Goal: Communication & Community: Answer question/provide support

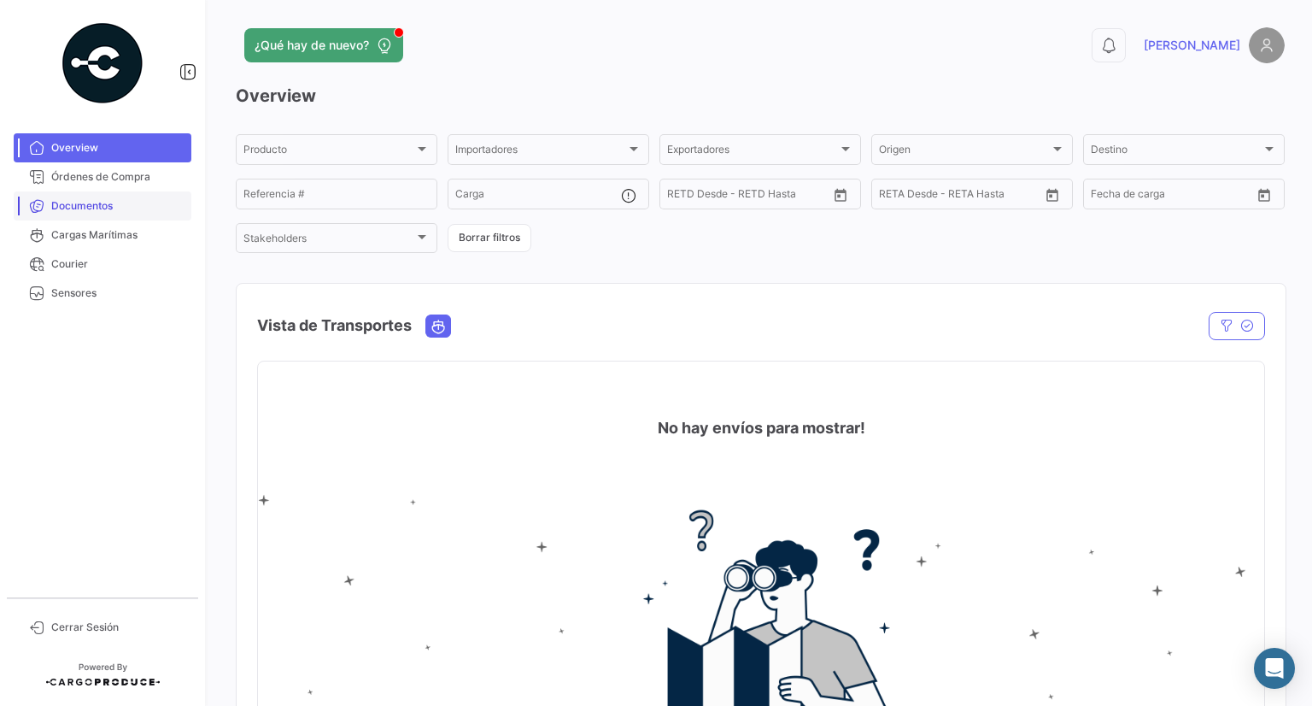
click at [108, 209] on span "Documentos" at bounding box center [117, 205] width 133 height 15
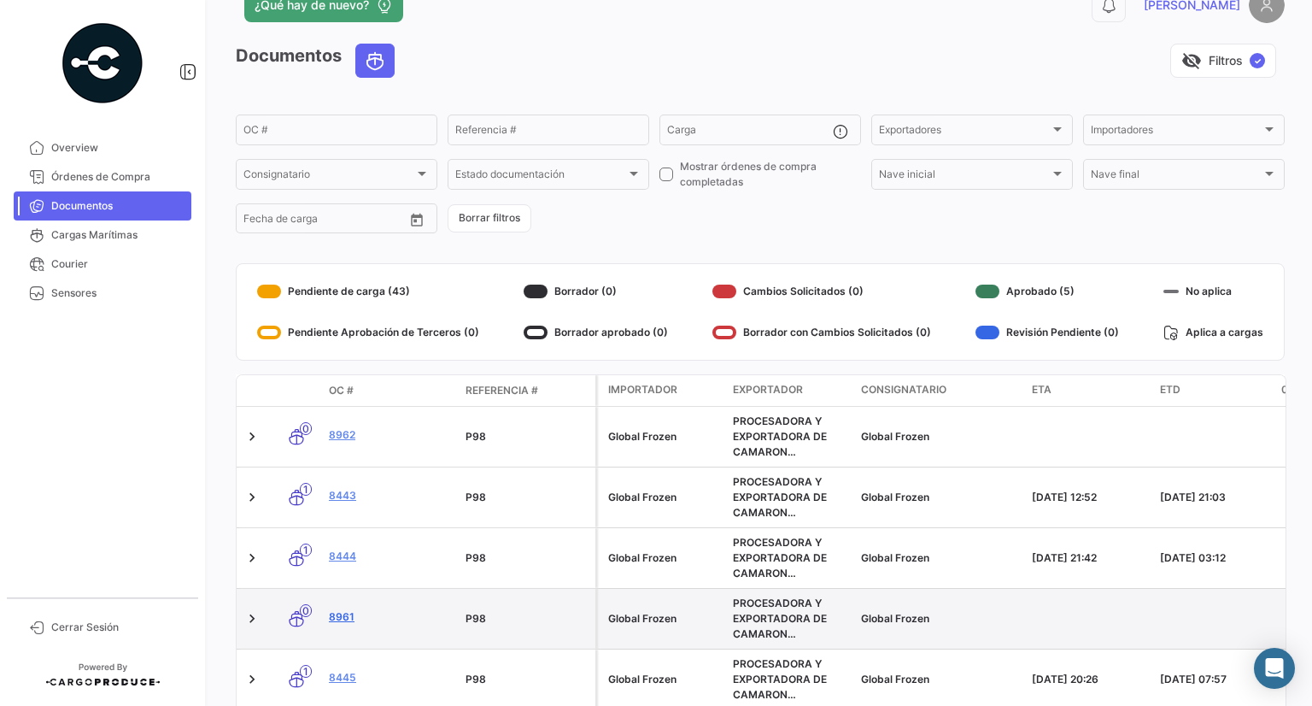
scroll to position [48, 0]
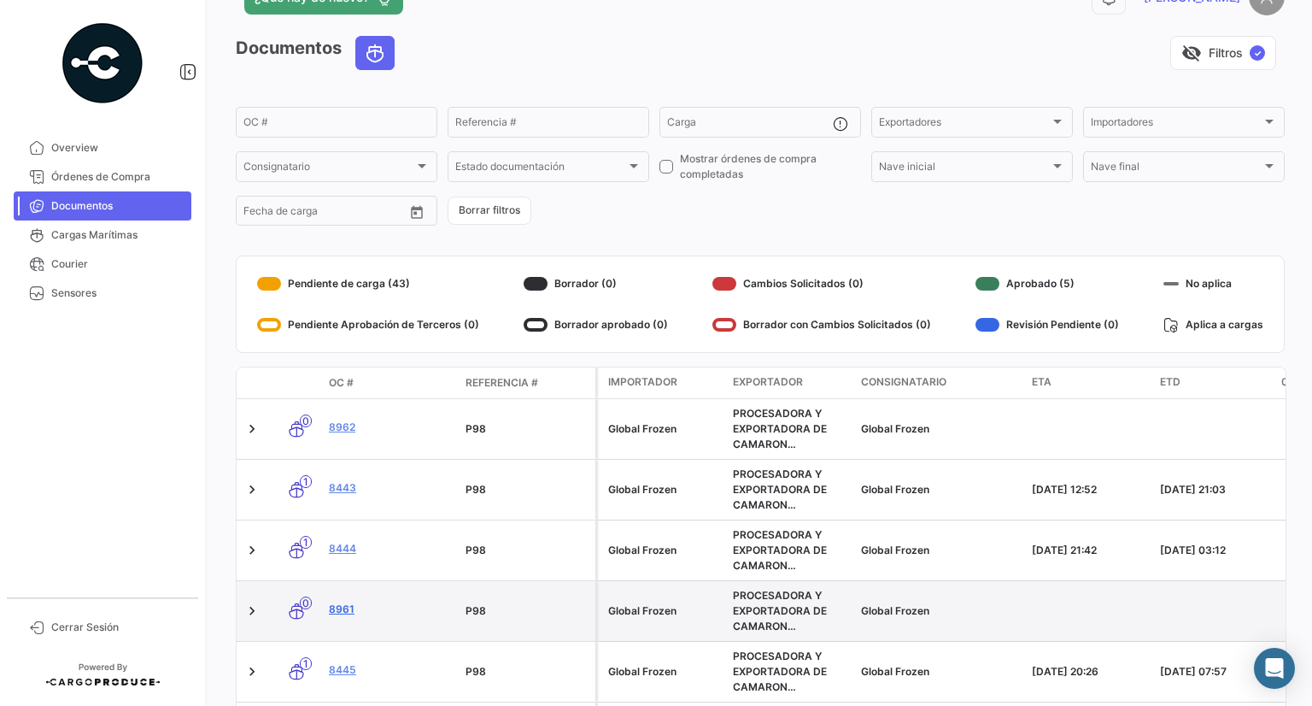
drag, startPoint x: 350, startPoint y: 606, endPoint x: 367, endPoint y: 606, distance: 17.1
click at [350, 607] on link "8961" at bounding box center [390, 608] width 123 height 15
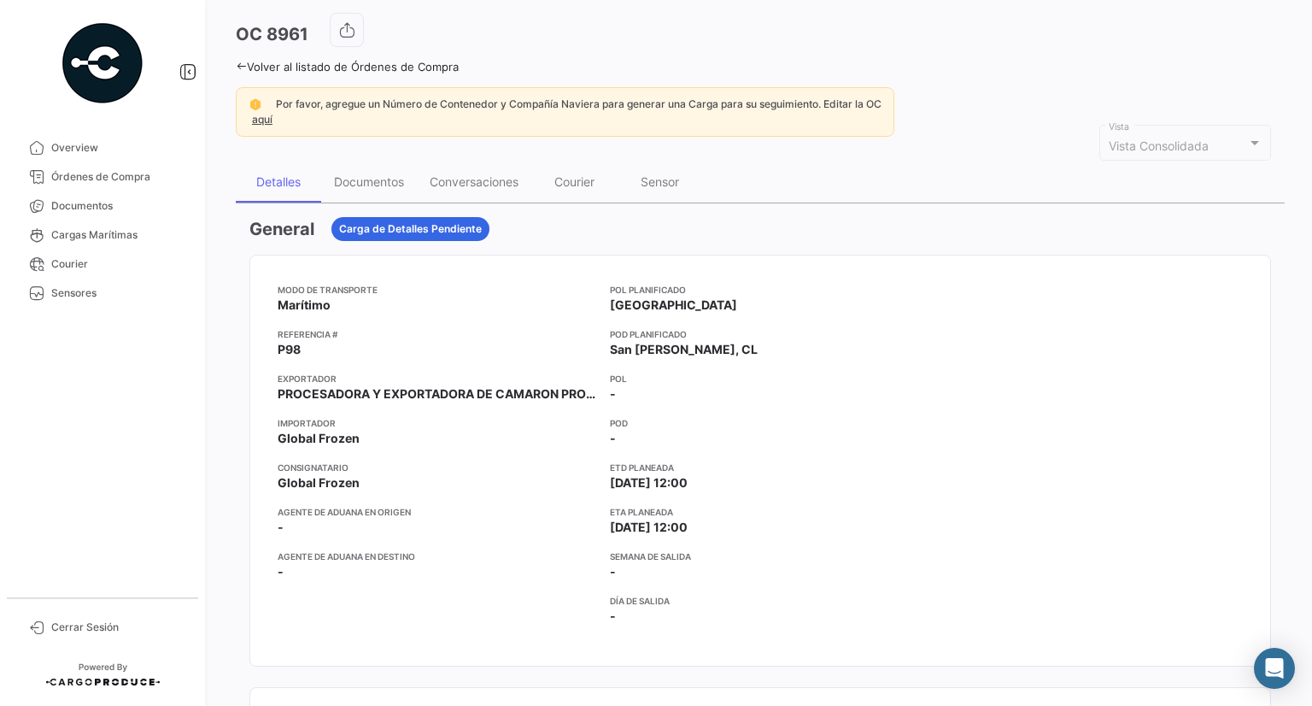
scroll to position [13, 0]
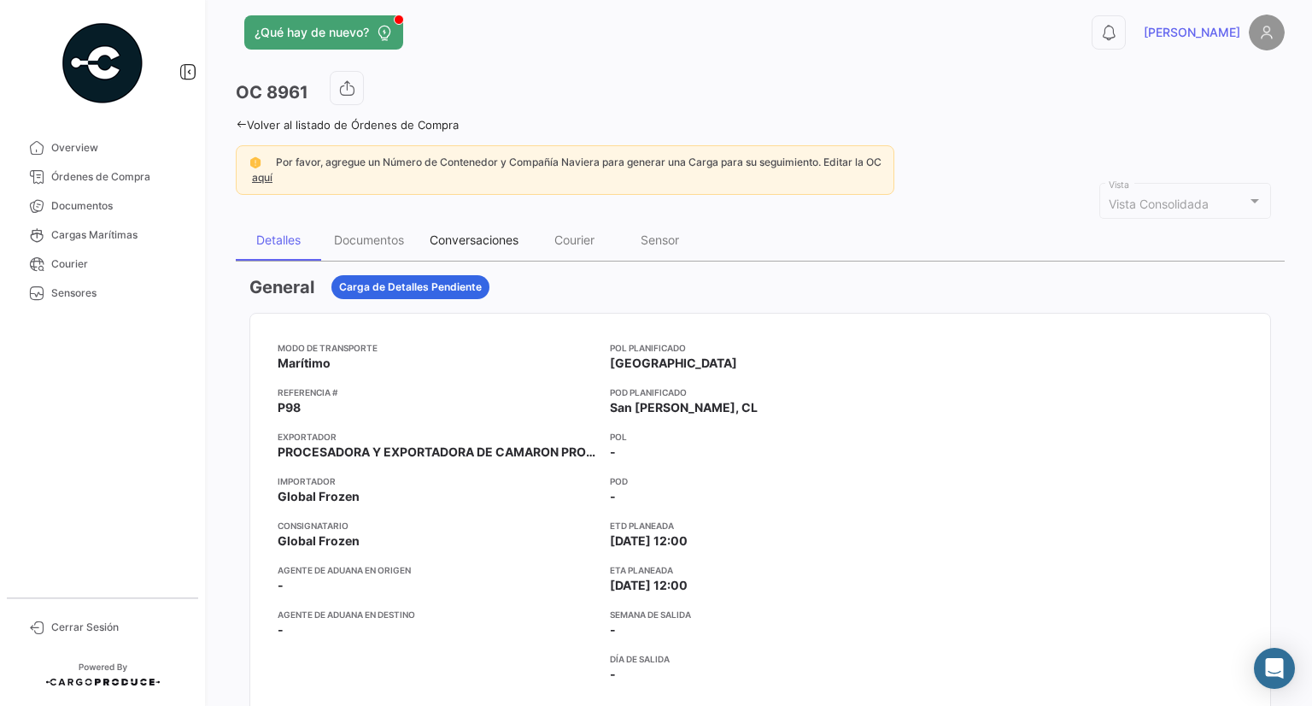
click at [437, 225] on div "Conversaciones" at bounding box center [474, 240] width 114 height 41
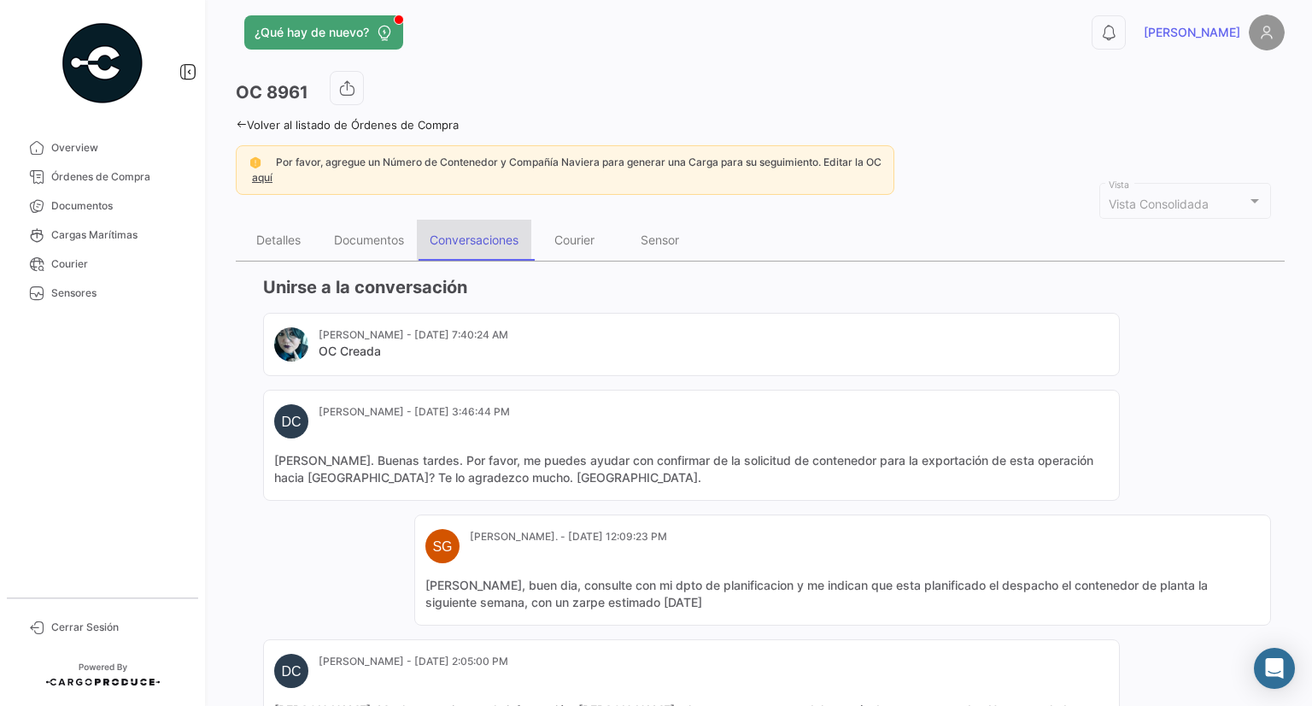
scroll to position [0, 0]
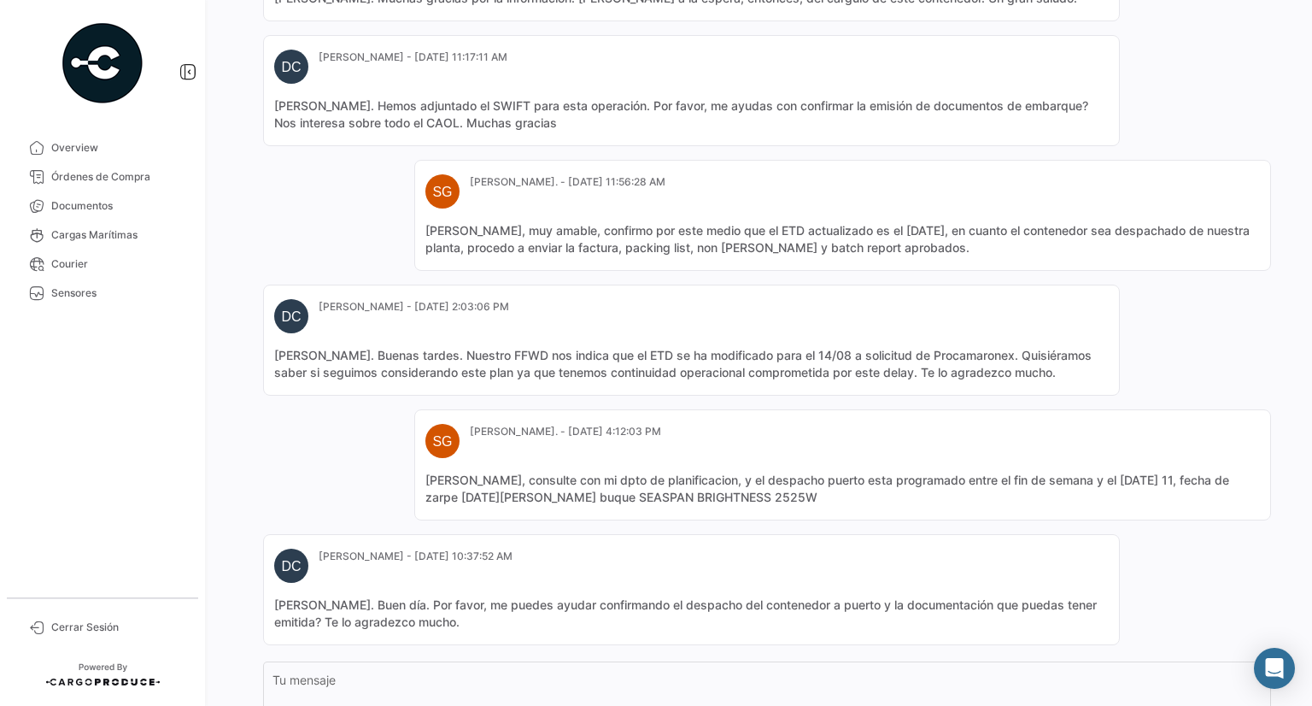
scroll to position [892, 0]
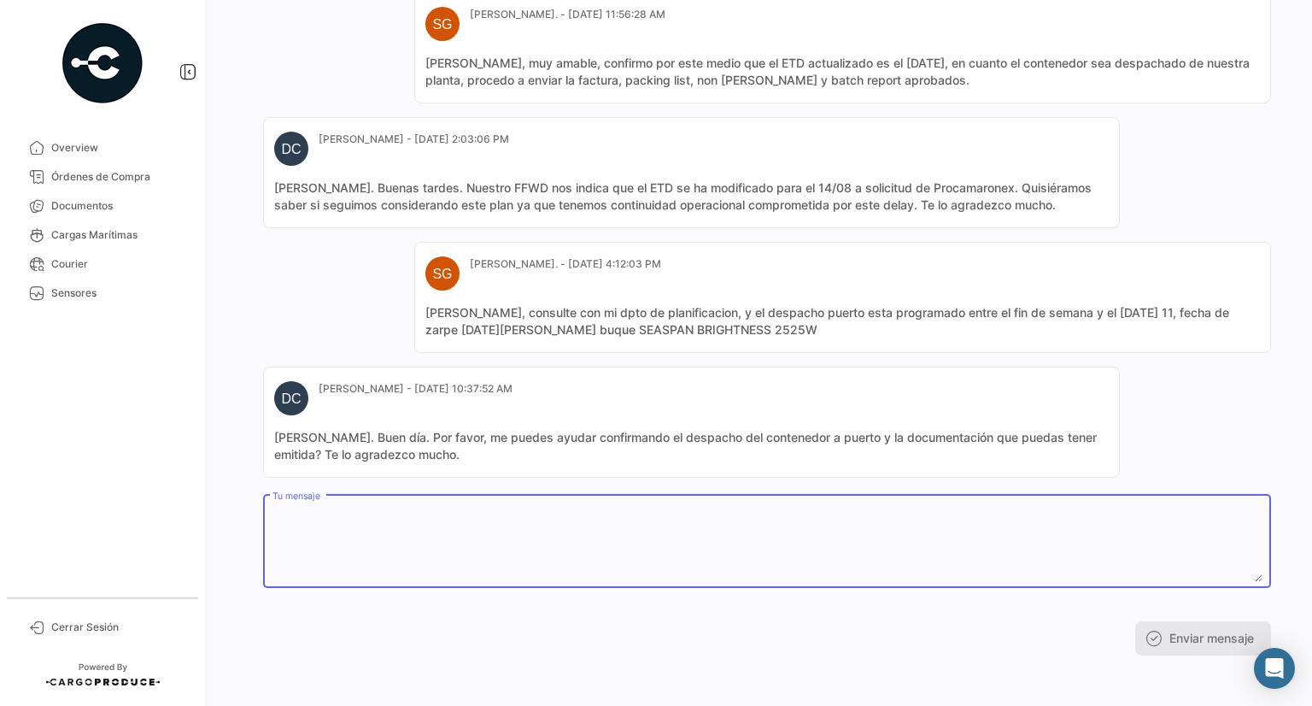
click at [442, 525] on textarea "Tu mensaje" at bounding box center [768, 544] width 990 height 75
click at [740, 496] on div "Tu mensaje" at bounding box center [768, 539] width 990 height 97
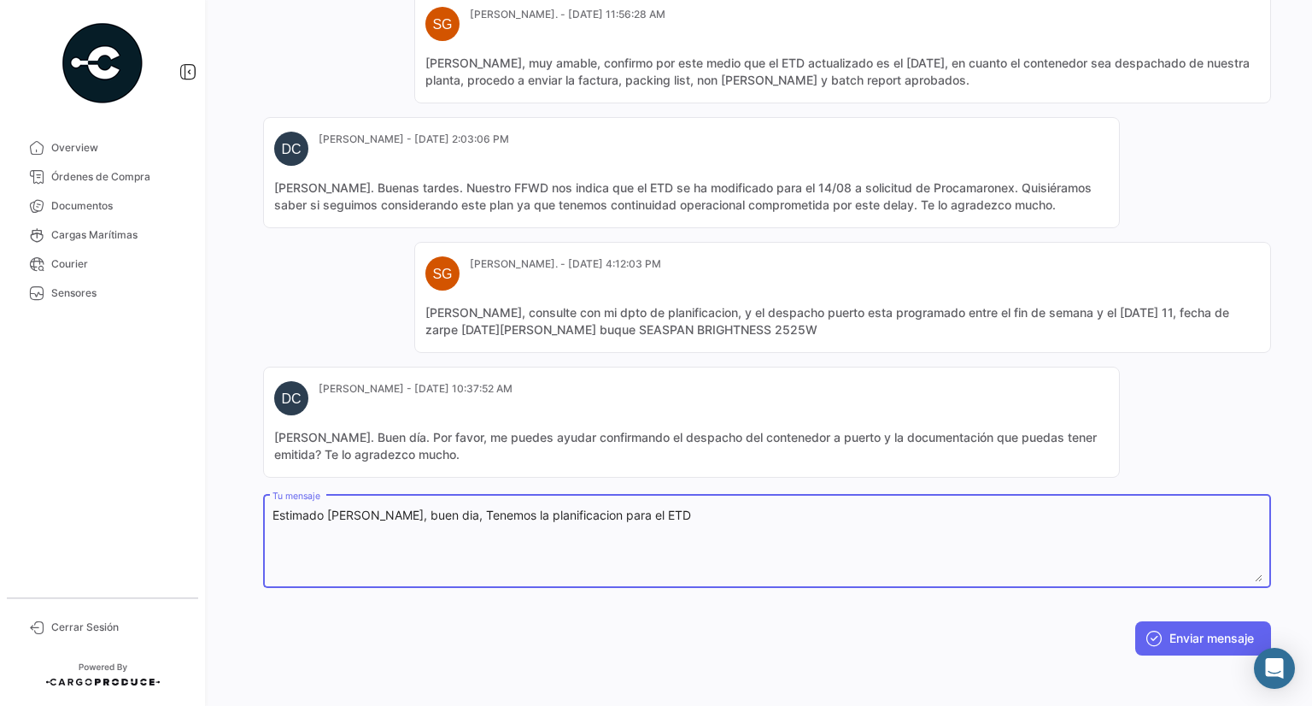
paste textarea "[DATE]"
paste textarea "SEASPAN BRIGHTNESS 2525W"
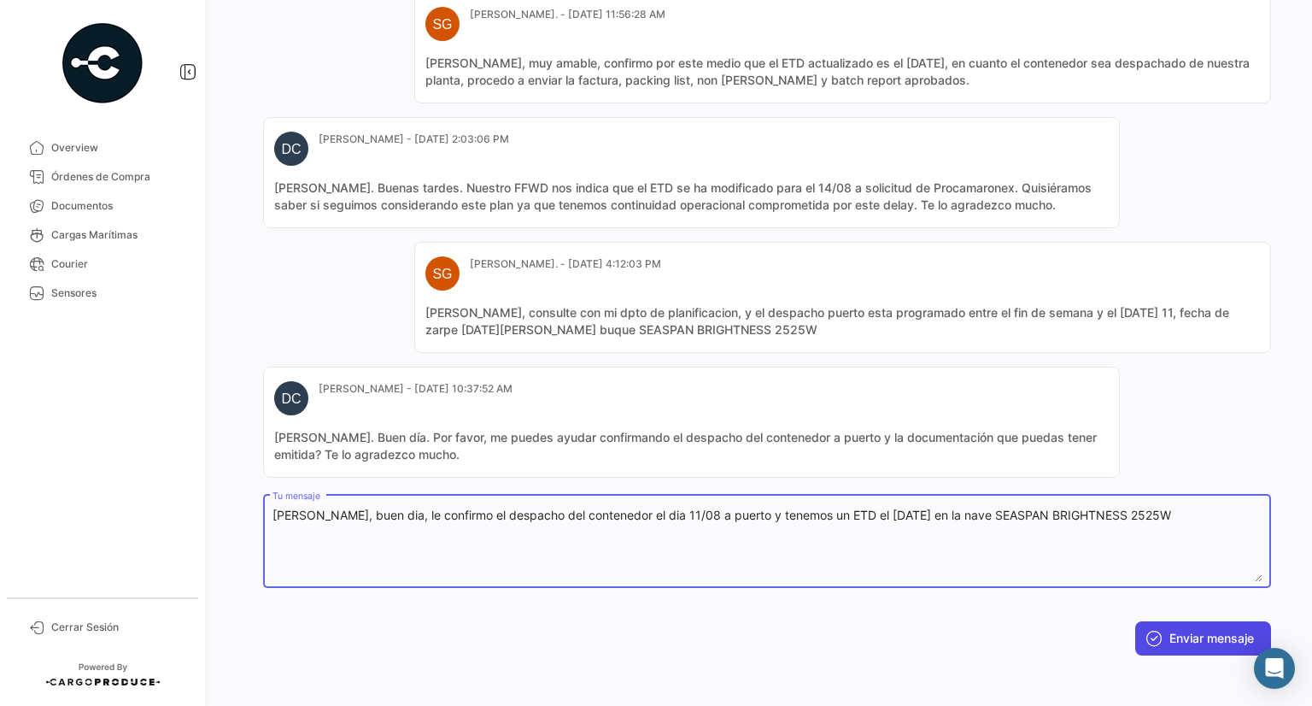
type textarea "[PERSON_NAME], buen dia, le confirmo el despacho del contenedor el dia 11/08 a …"
click at [1162, 621] on button "Enviar mensaje" at bounding box center [1203, 638] width 136 height 34
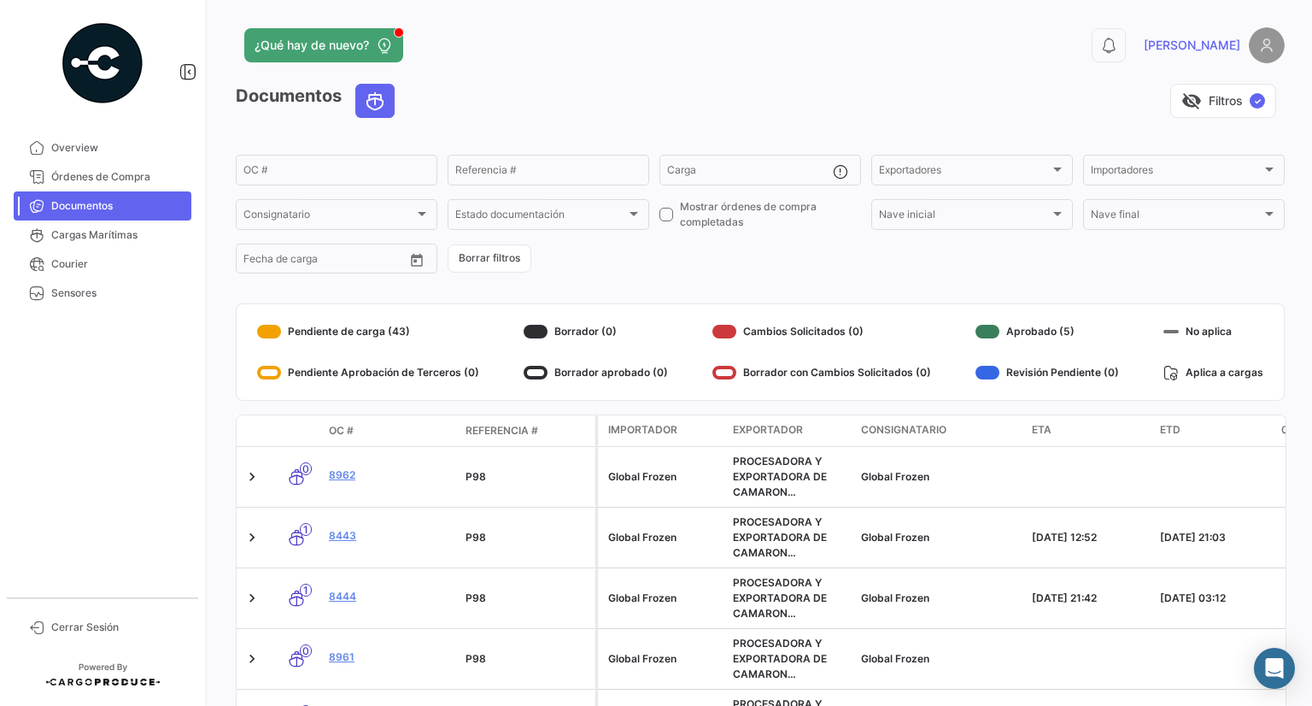
click at [120, 202] on span "Documentos" at bounding box center [117, 205] width 133 height 15
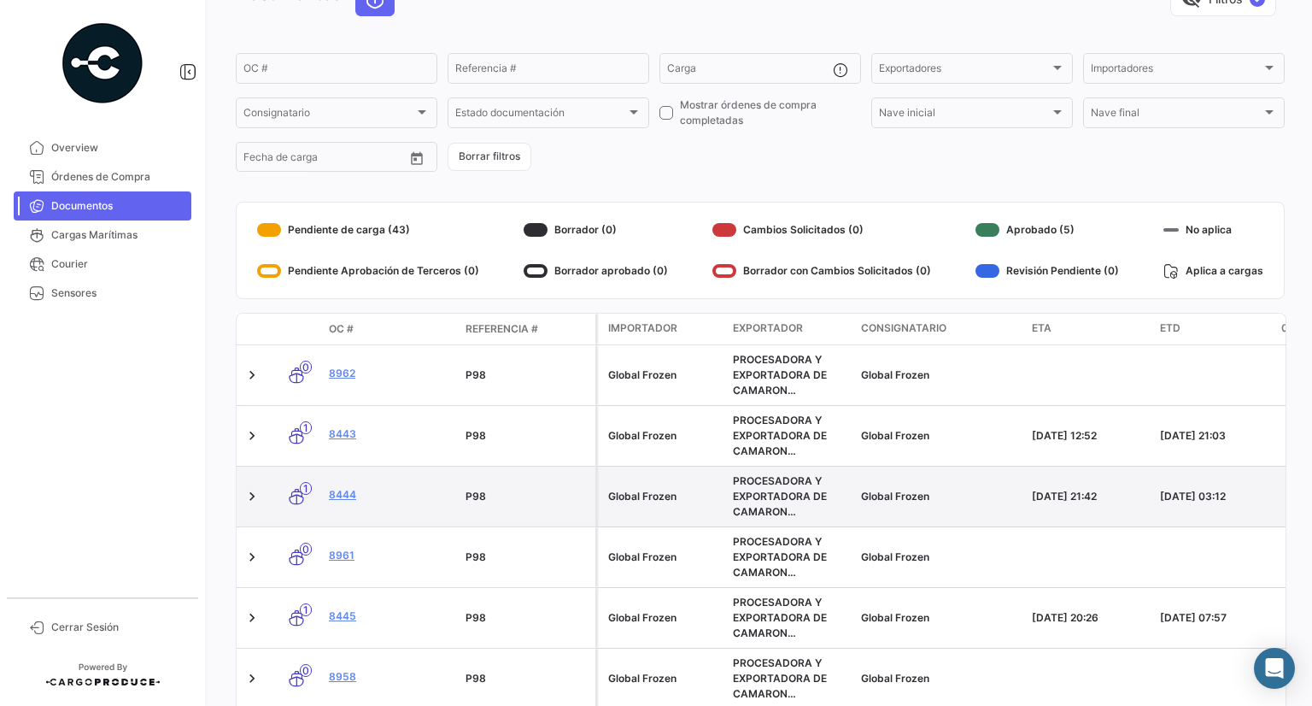
scroll to position [108, 0]
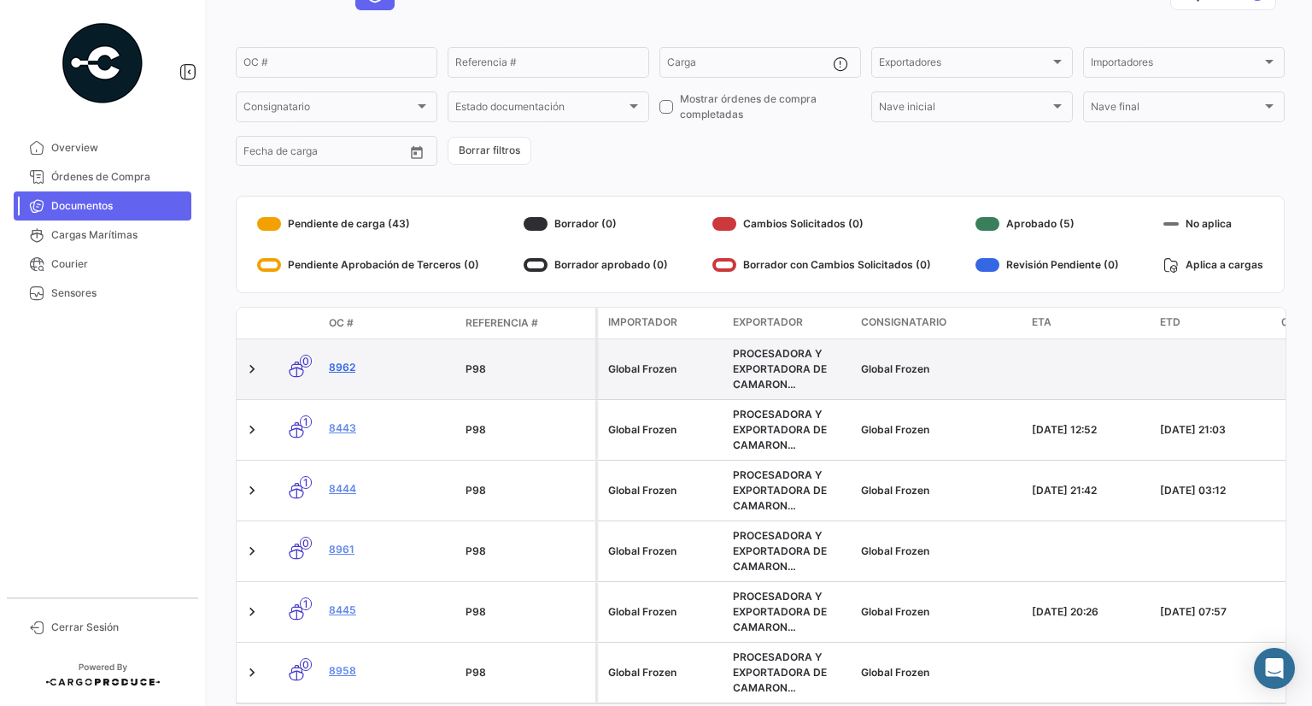
click at [338, 373] on link "8962" at bounding box center [390, 367] width 123 height 15
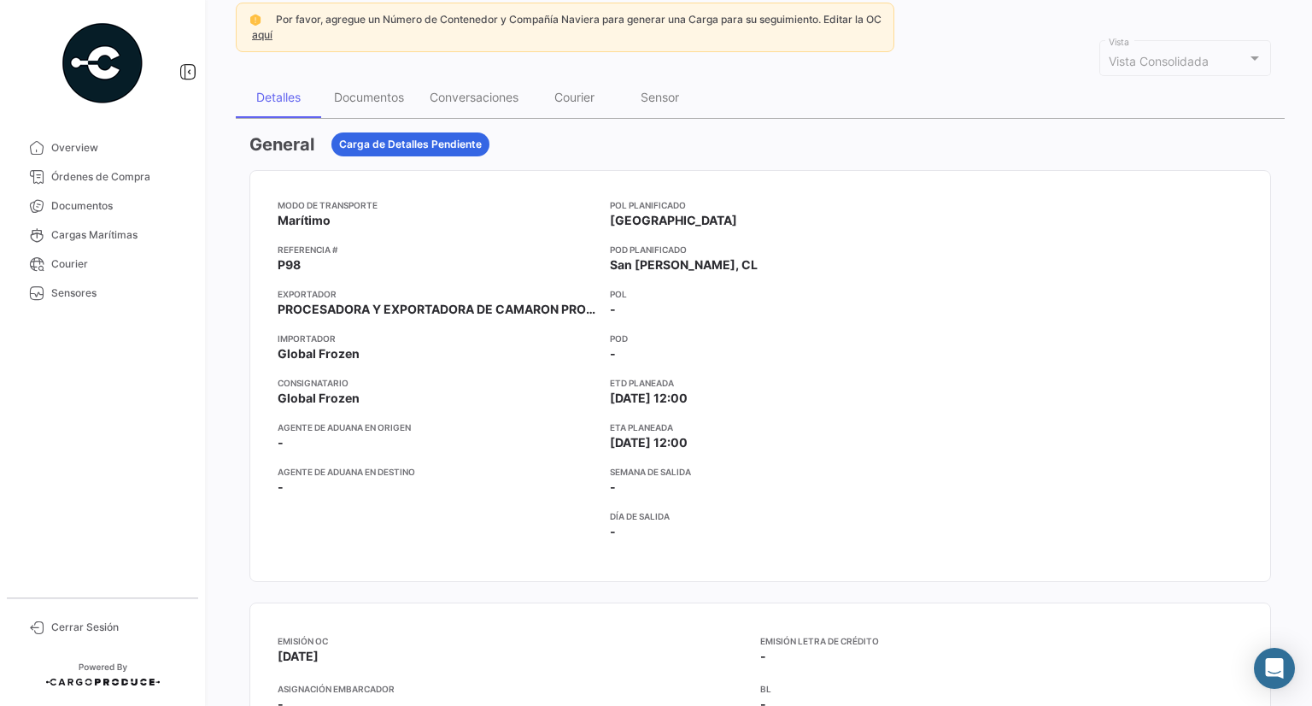
scroll to position [126, 0]
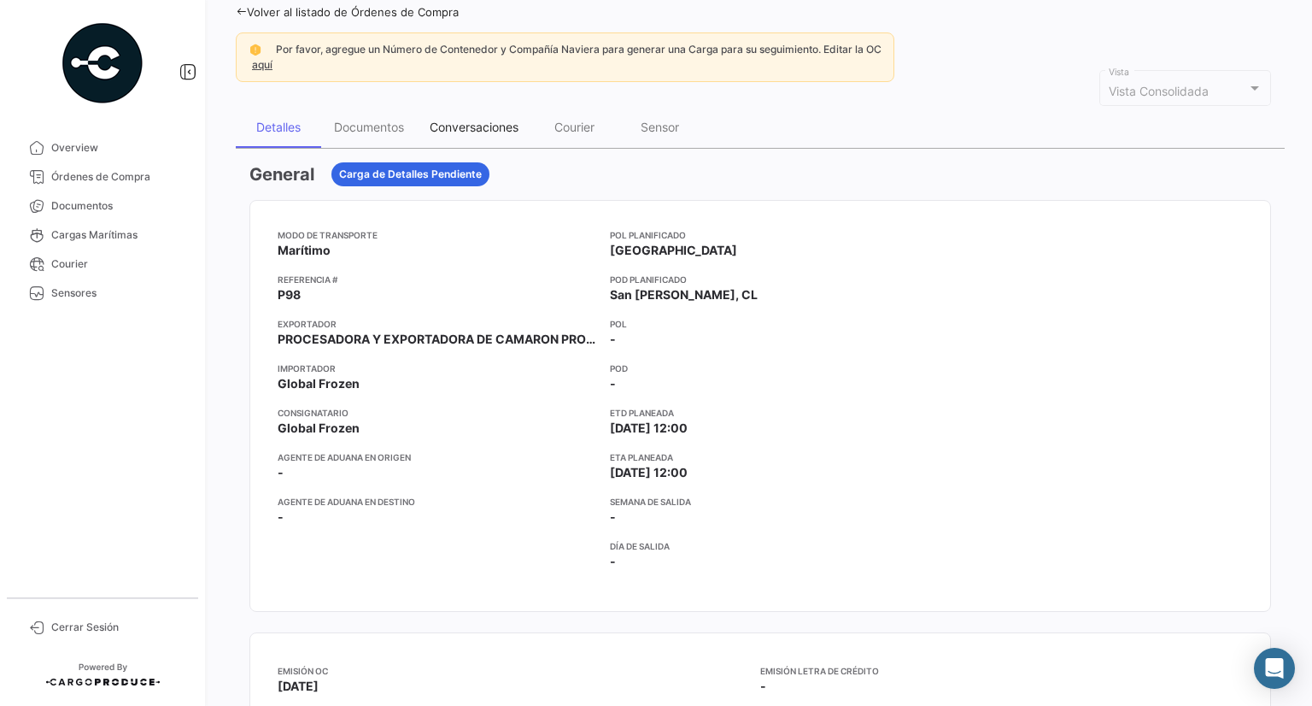
click at [459, 117] on div "Conversaciones" at bounding box center [474, 127] width 114 height 41
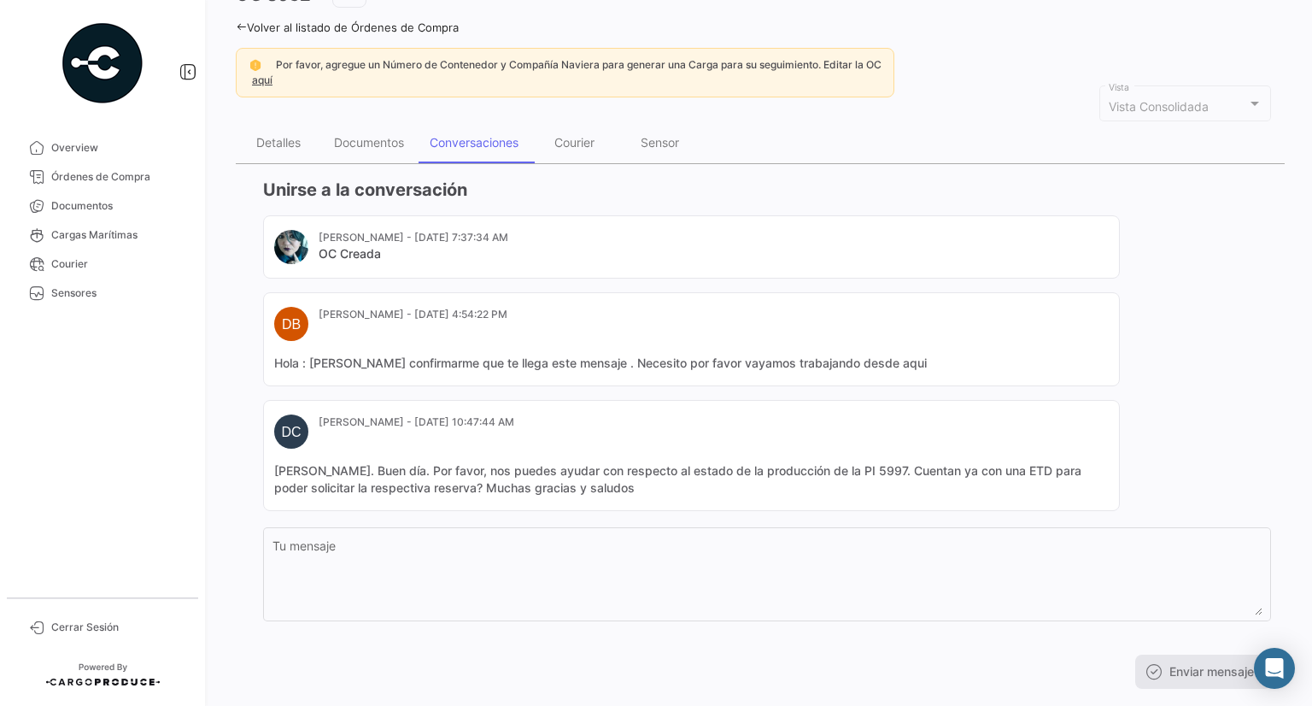
scroll to position [126, 0]
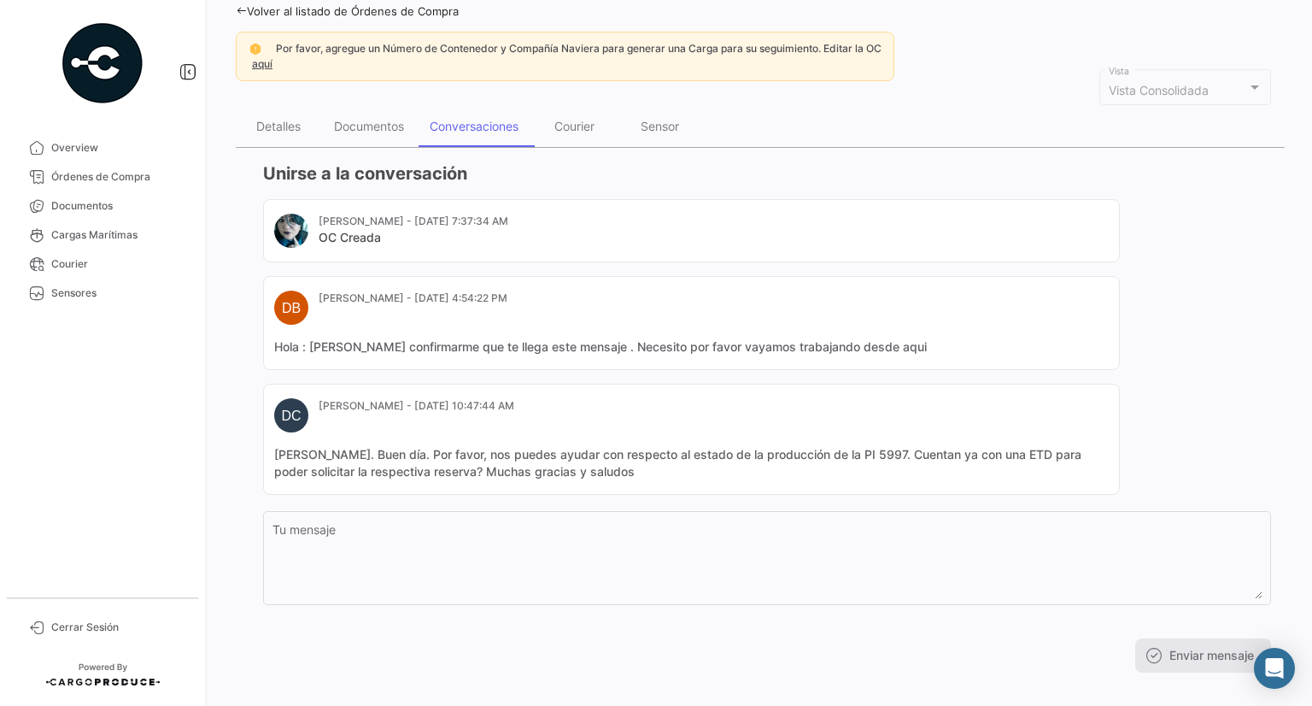
click at [872, 452] on mat-card-content "[PERSON_NAME]. Buen día. Por favor, nos puedes ayudar con respecto al estado de…" at bounding box center [691, 463] width 835 height 34
copy mat-card-content "5997"
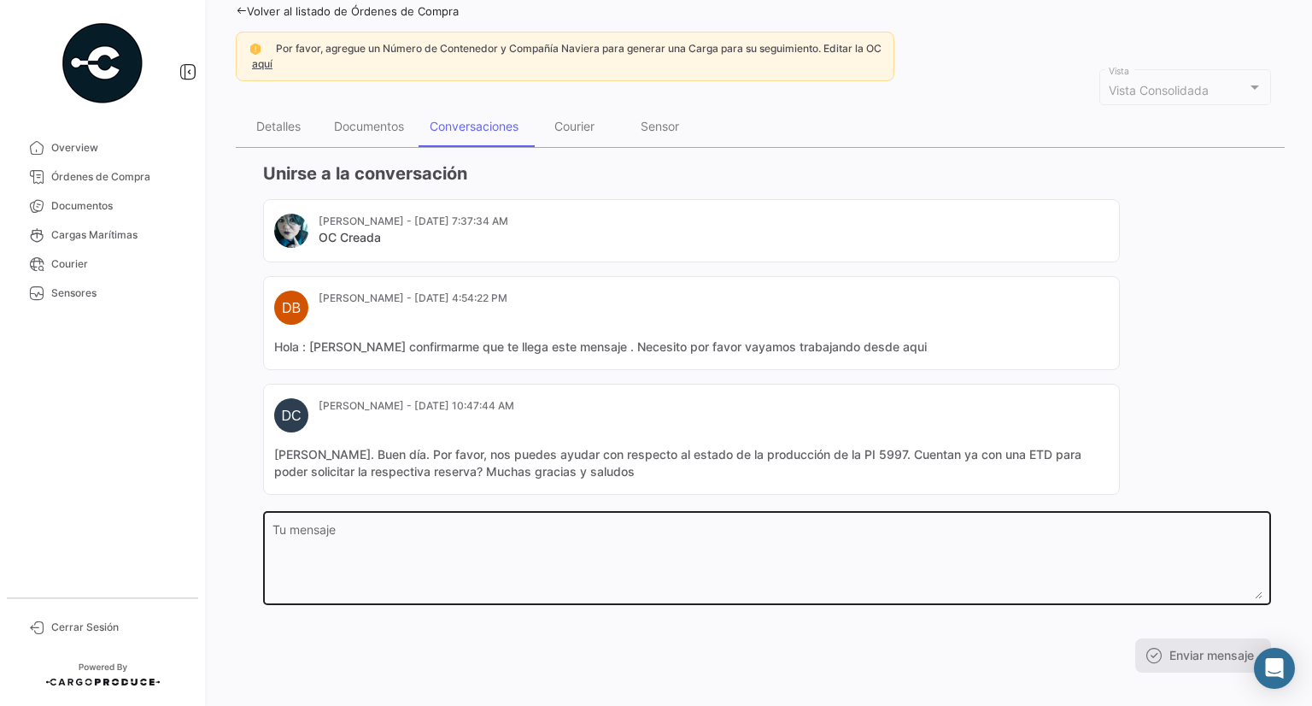
click at [603, 559] on textarea "Tu mensaje" at bounding box center [768, 561] width 990 height 75
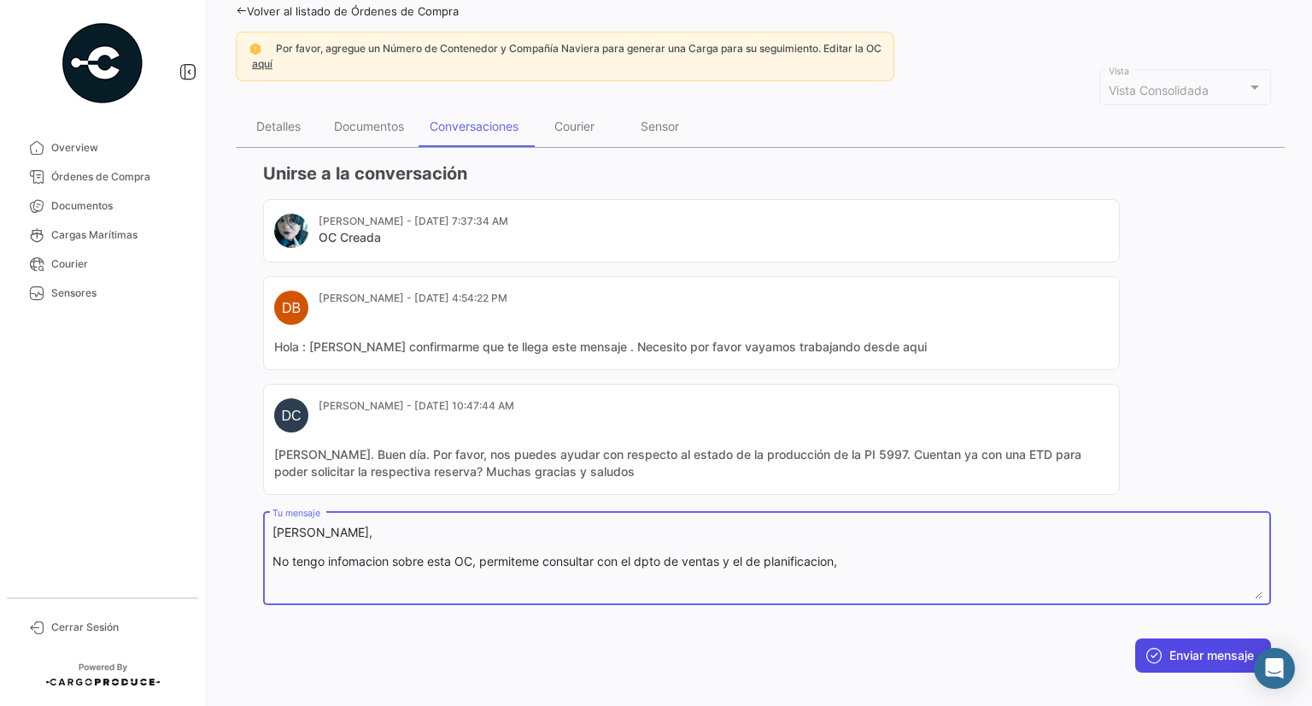
type textarea "[PERSON_NAME], No tengo infomacion sobre esta OC, permiteme consultar con el dp…"
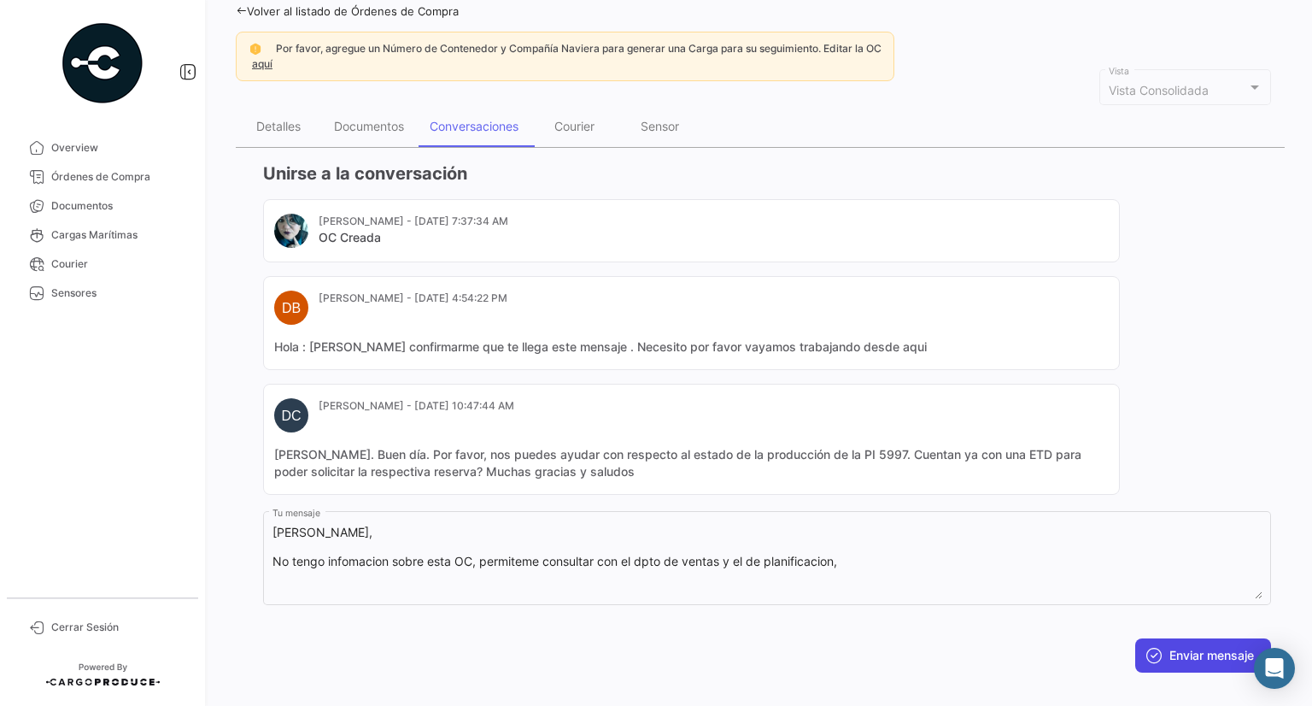
click at [1170, 651] on button "Enviar mensaje" at bounding box center [1203, 655] width 136 height 34
